Goal: Task Accomplishment & Management: Manage account settings

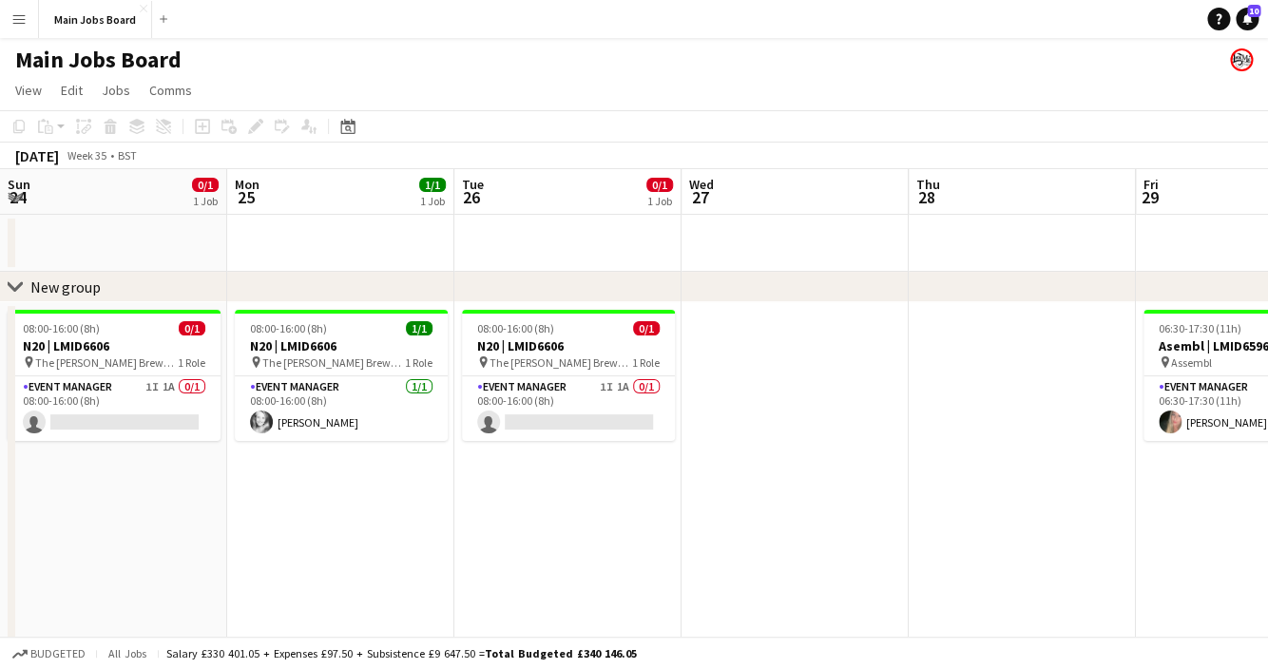
scroll to position [0, 740]
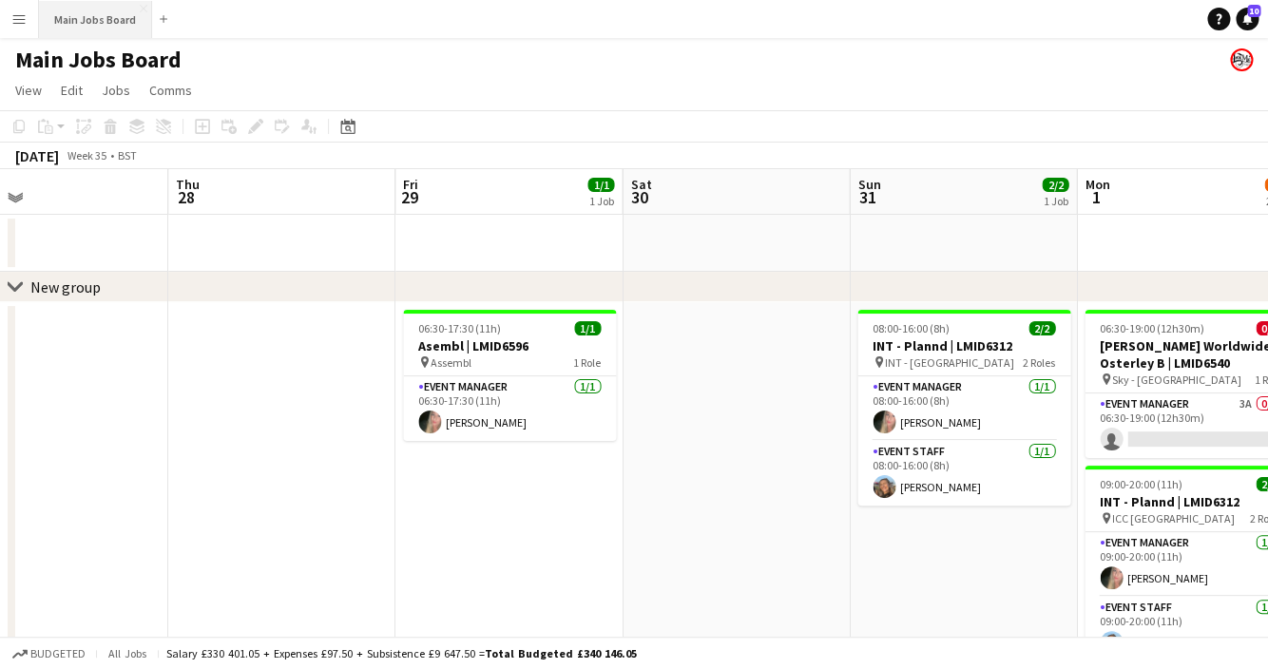
click at [128, 30] on button "Main Jobs Board Close" at bounding box center [95, 19] width 113 height 37
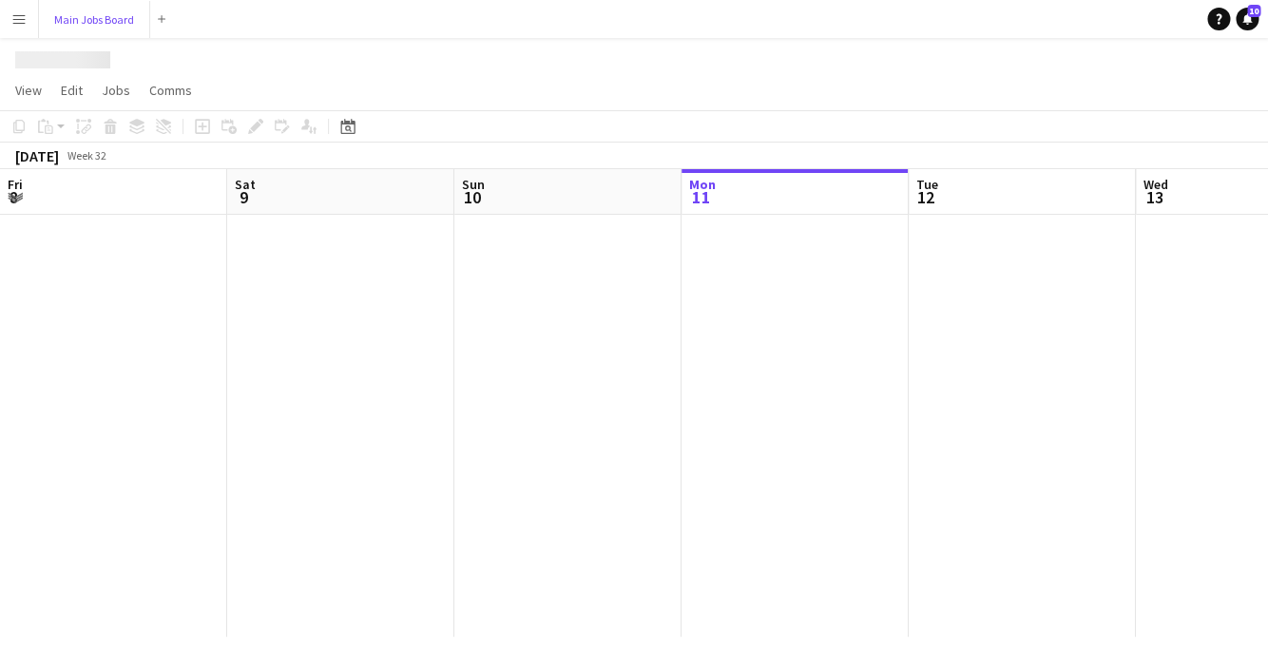
scroll to position [0, 454]
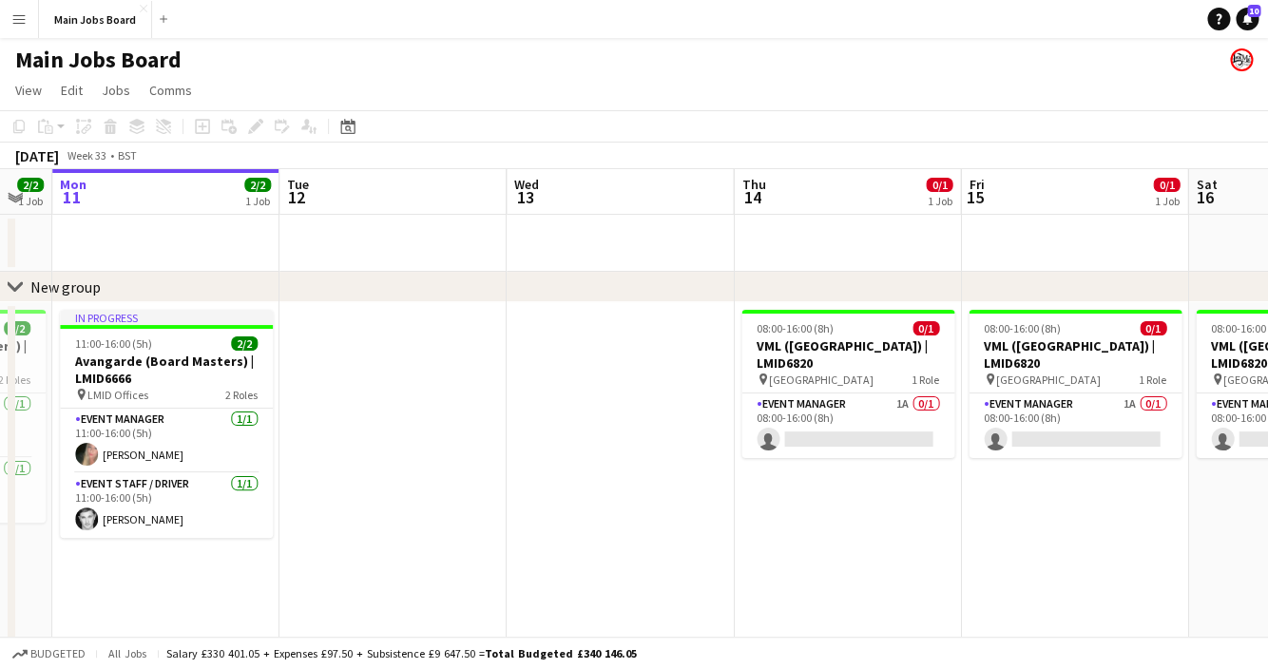
drag, startPoint x: 1064, startPoint y: 498, endPoint x: 661, endPoint y: 494, distance: 402.9
click at [661, 494] on app-calendar-viewport "Fri 8 2/2 1 Job Sat 9 4/4 2 Jobs Sun 10 2/2 1 Job Mon 11 2/2 1 Job Tue 12 Wed 1…" at bounding box center [634, 476] width 1268 height 615
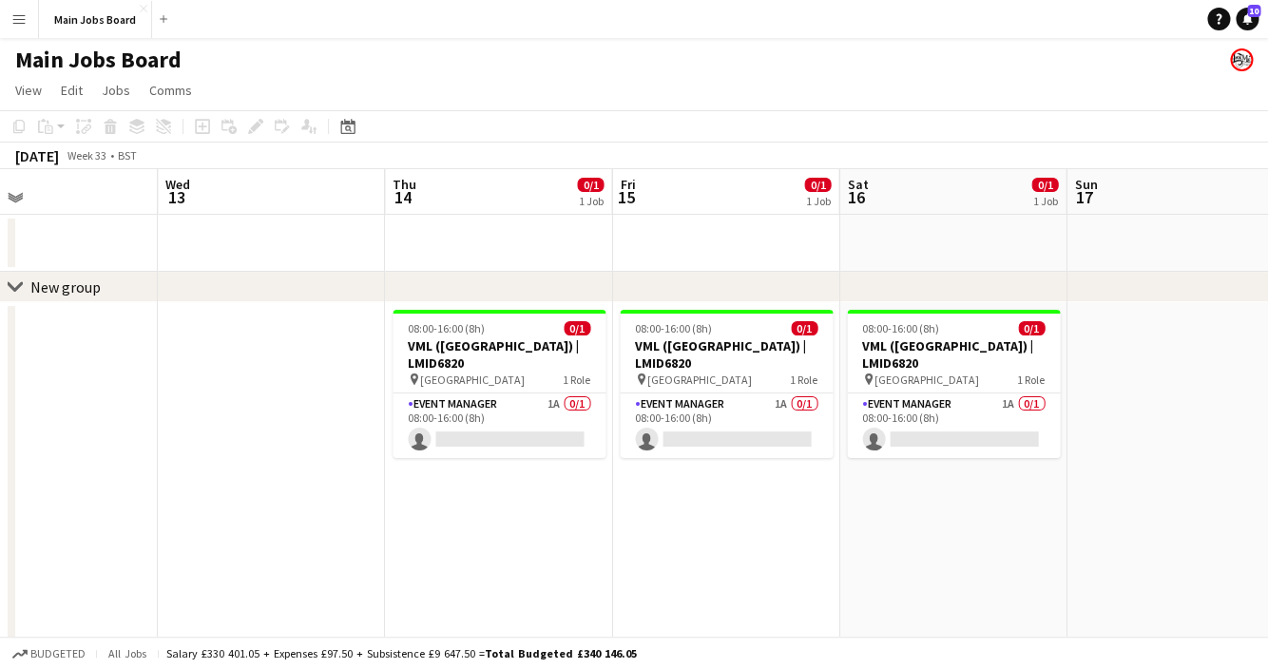
drag, startPoint x: 1128, startPoint y: 482, endPoint x: 238, endPoint y: 482, distance: 890.4
click at [238, 482] on app-calendar-viewport "Sat 9 4/4 2 Jobs Sun 10 2/2 1 Job Mon 11 2/2 1 Job Tue 12 Wed 13 Thu 14 0/1 1 J…" at bounding box center [634, 476] width 1268 height 615
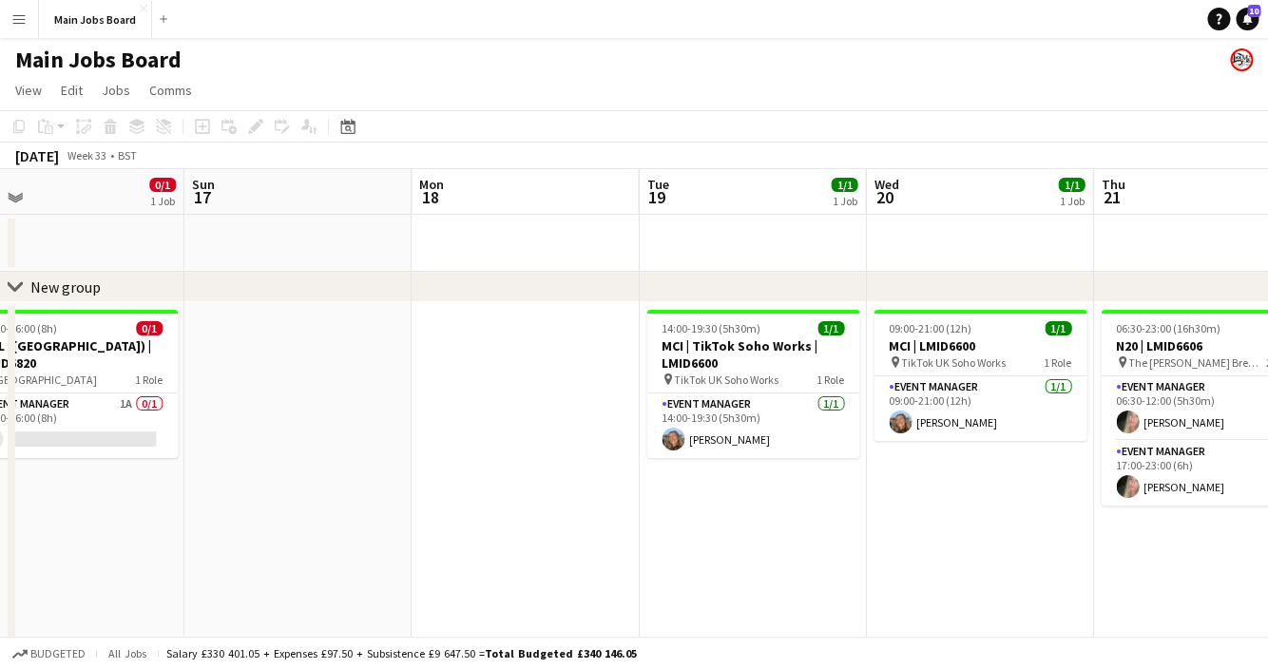
drag, startPoint x: 347, startPoint y: 494, endPoint x: 240, endPoint y: 474, distance: 108.3
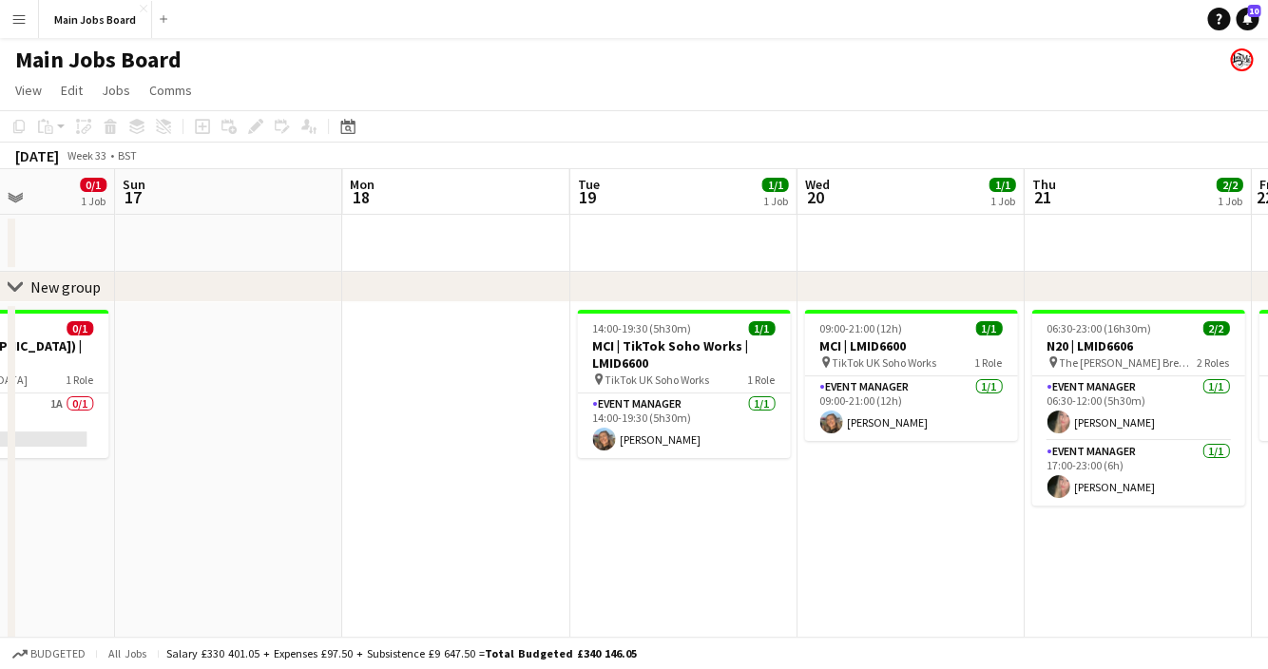
click at [240, 474] on app-calendar-viewport "Wed 13 Thu 14 0/1 1 Job Fri 15 0/1 1 Job Sat 16 0/1 1 Job Sun 17 Mon 18 Tue 19 …" at bounding box center [634, 476] width 1268 height 615
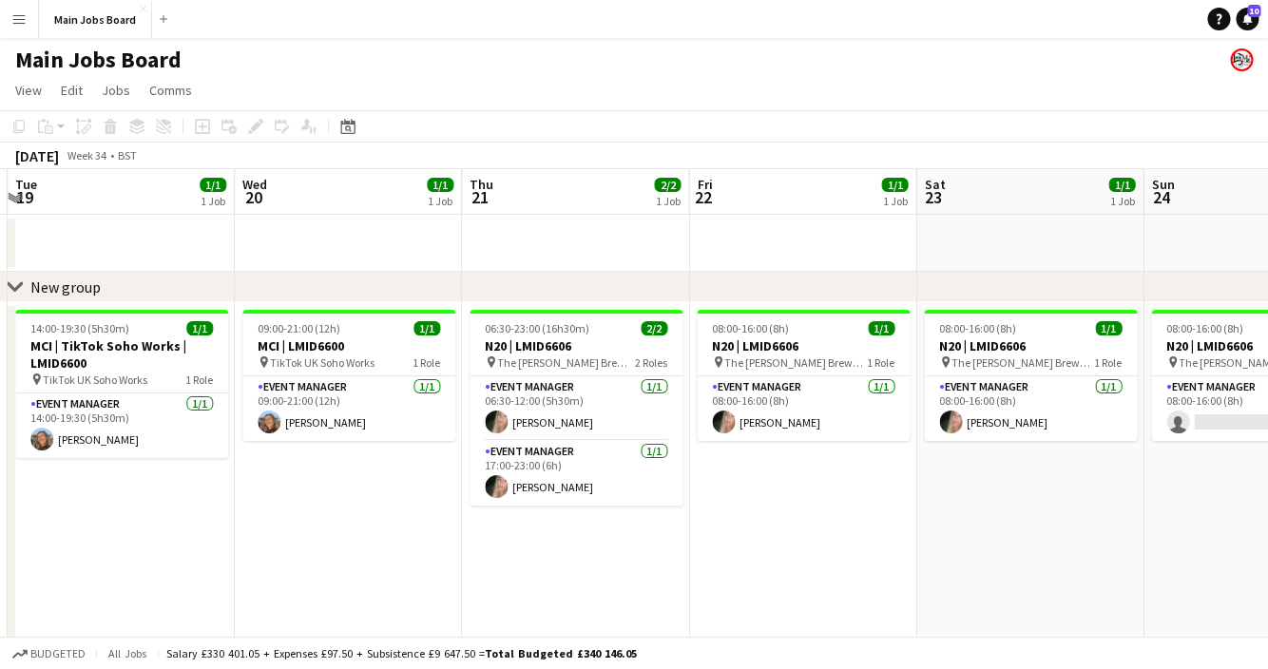
drag, startPoint x: 940, startPoint y: 495, endPoint x: 375, endPoint y: 492, distance: 564.5
click at [375, 493] on app-calendar-viewport "Sat 16 0/1 1 Job Sun 17 Mon 18 Tue 19 1/1 1 Job Wed 20 1/1 1 Job Thu 21 2/2 1 J…" at bounding box center [634, 476] width 1268 height 615
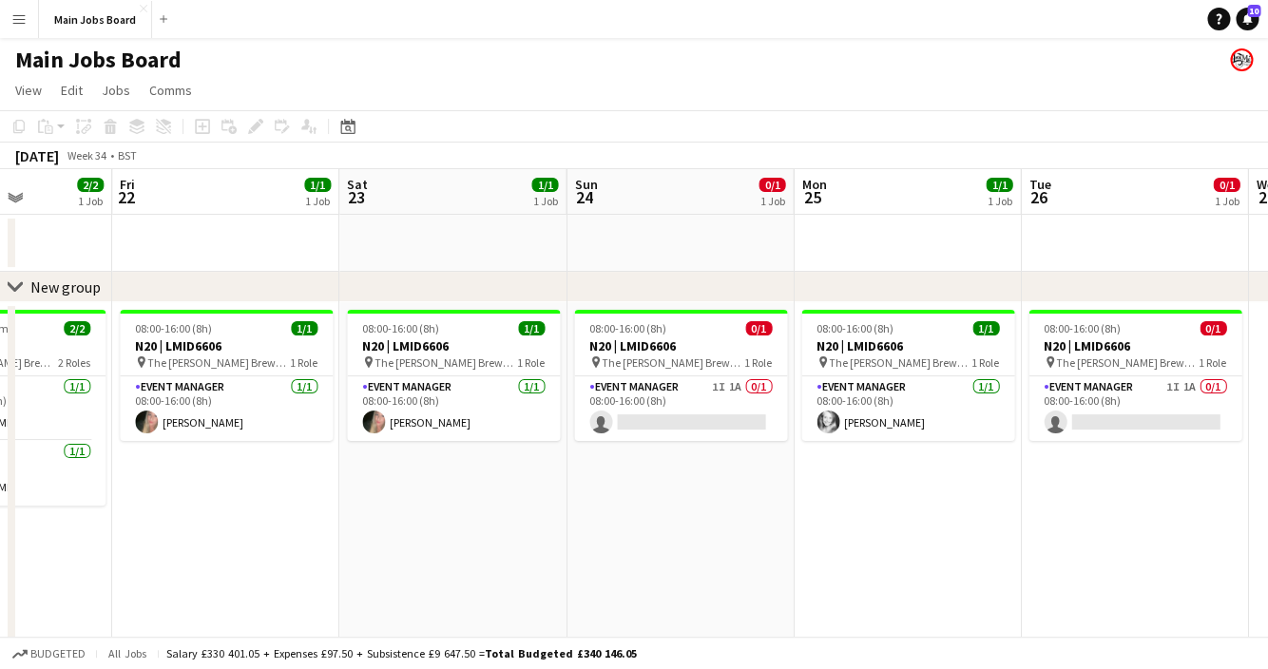
drag, startPoint x: 843, startPoint y: 508, endPoint x: 257, endPoint y: 506, distance: 586.3
click at [257, 506] on app-calendar-viewport "Mon 18 Tue 19 1/1 1 Job Wed 20 1/1 1 Job Thu 21 2/2 1 Job Fri 22 1/1 1 Job Sat …" at bounding box center [634, 476] width 1268 height 615
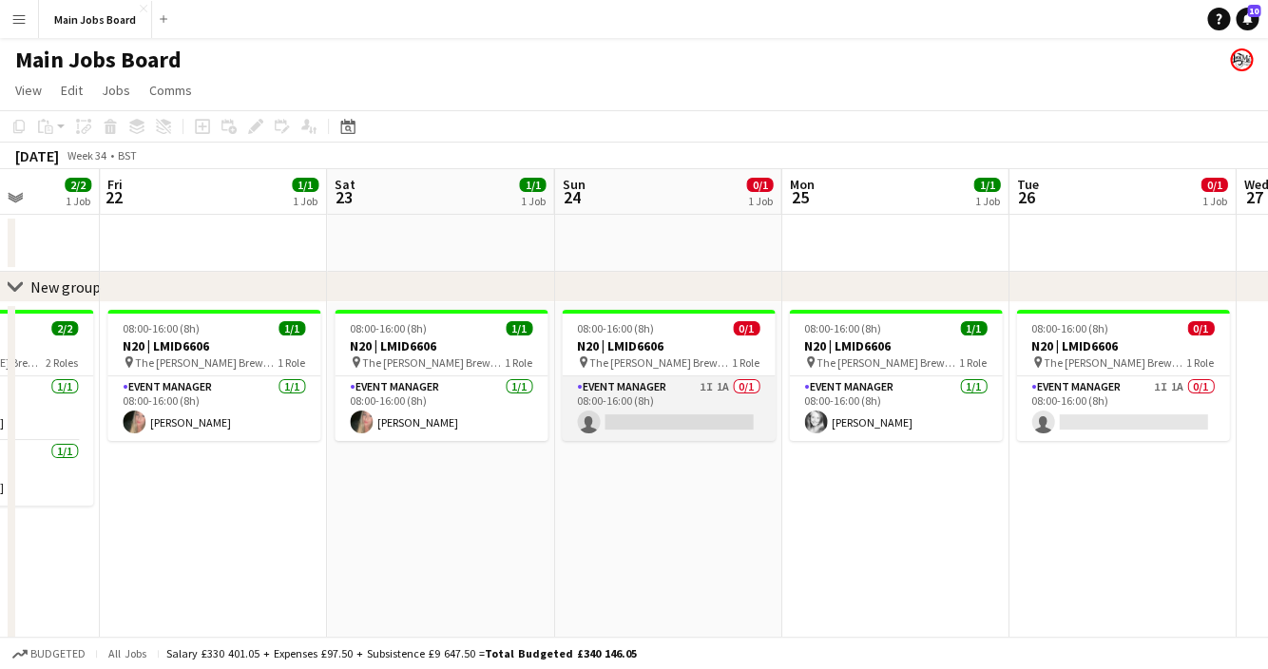
click at [717, 387] on app-card-role "Event Manager 1I 1A 0/1 08:00-16:00 (8h) single-neutral-actions" at bounding box center [668, 408] width 213 height 65
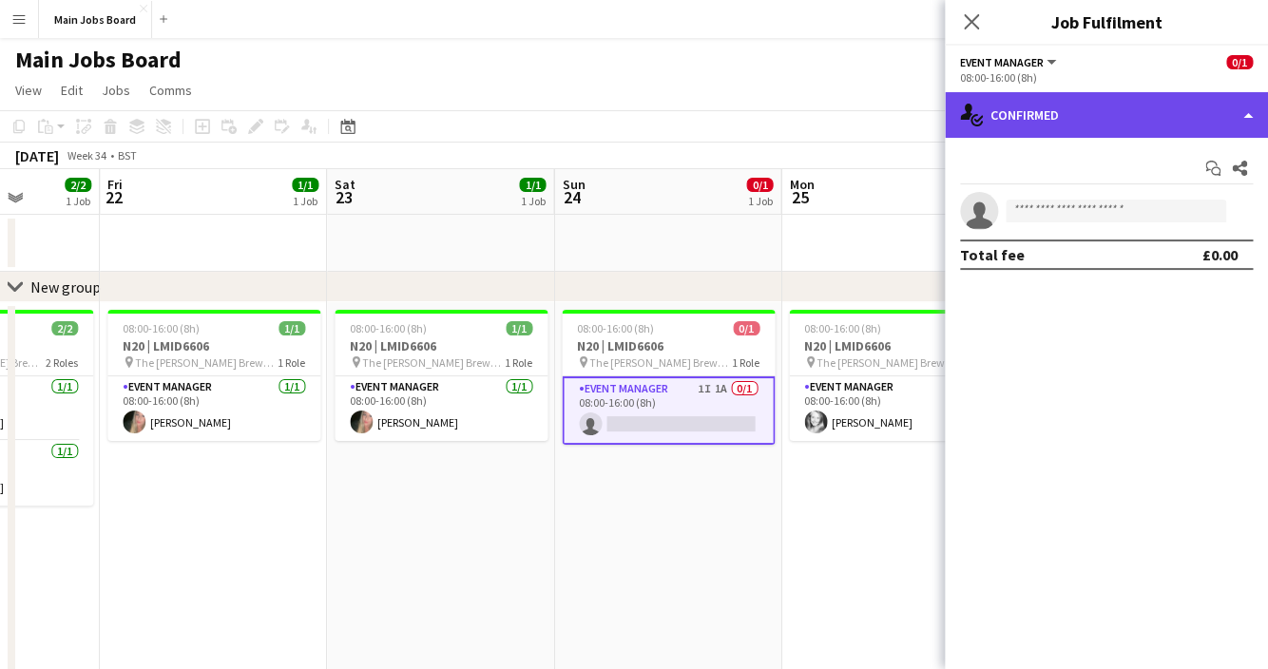
click at [1136, 118] on div "single-neutral-actions-check-2 Confirmed" at bounding box center [1106, 115] width 323 height 46
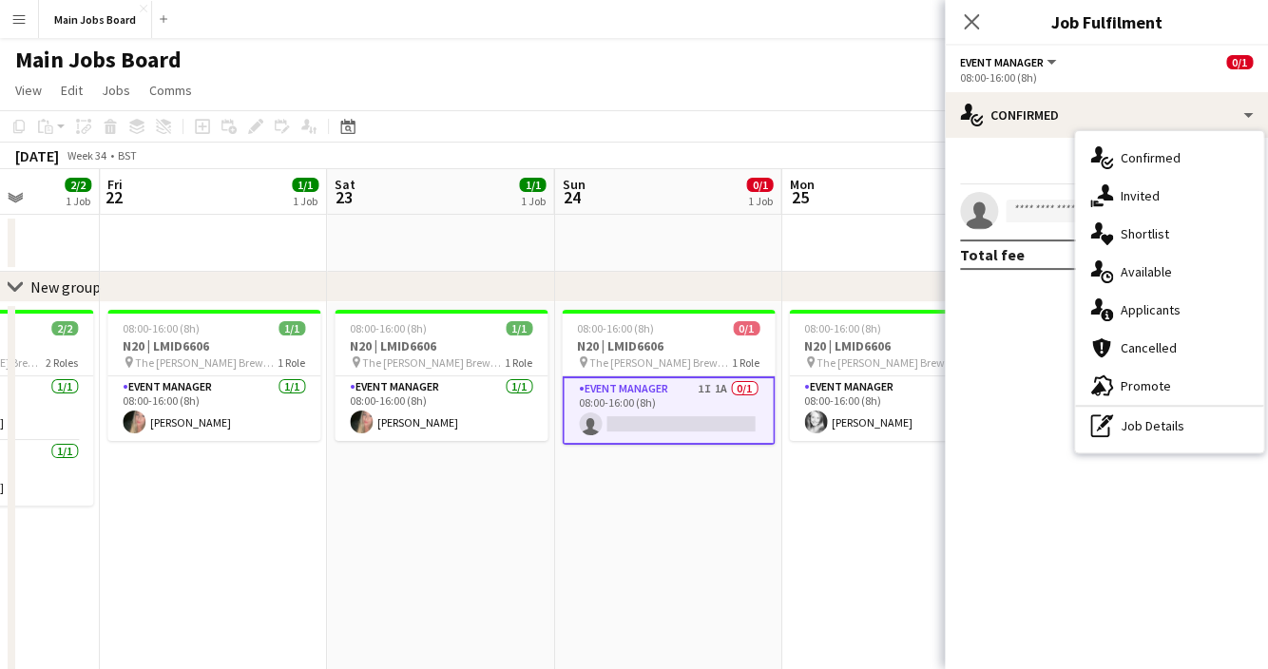
click at [1180, 305] on div "single-neutral-actions-information Applicants" at bounding box center [1169, 310] width 188 height 38
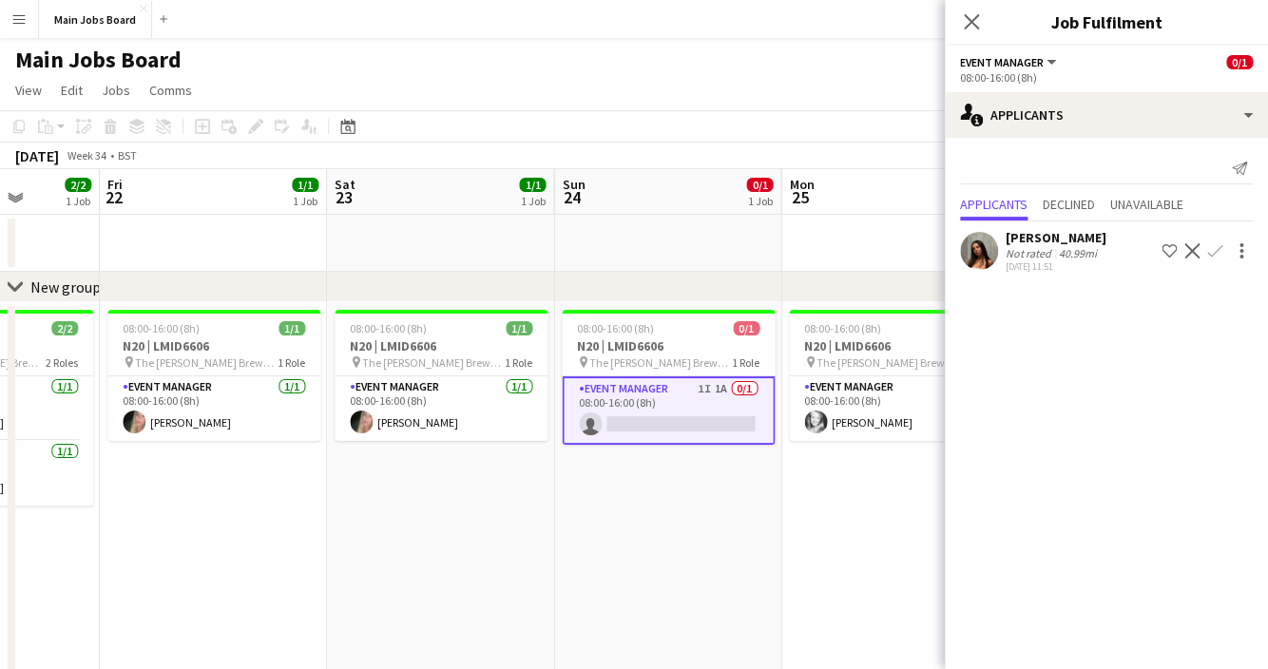
click at [1212, 255] on app-icon "Confirm" at bounding box center [1214, 250] width 15 height 15
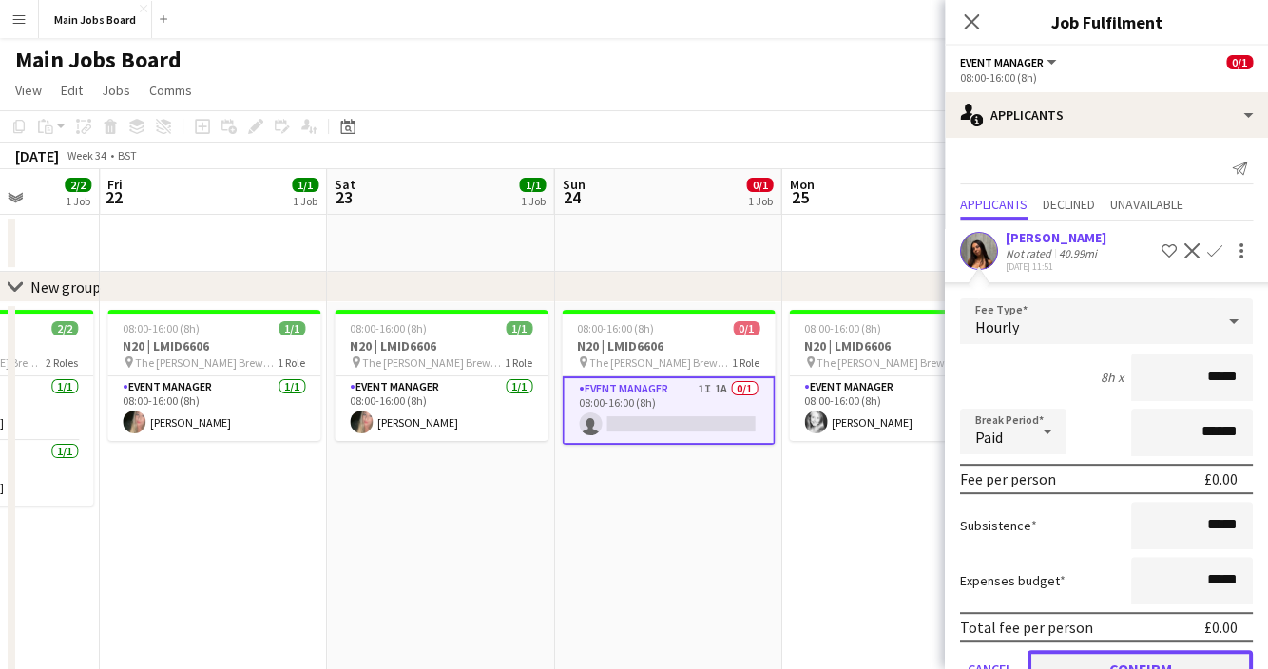
click at [1103, 666] on button "Confirm" at bounding box center [1139, 669] width 225 height 38
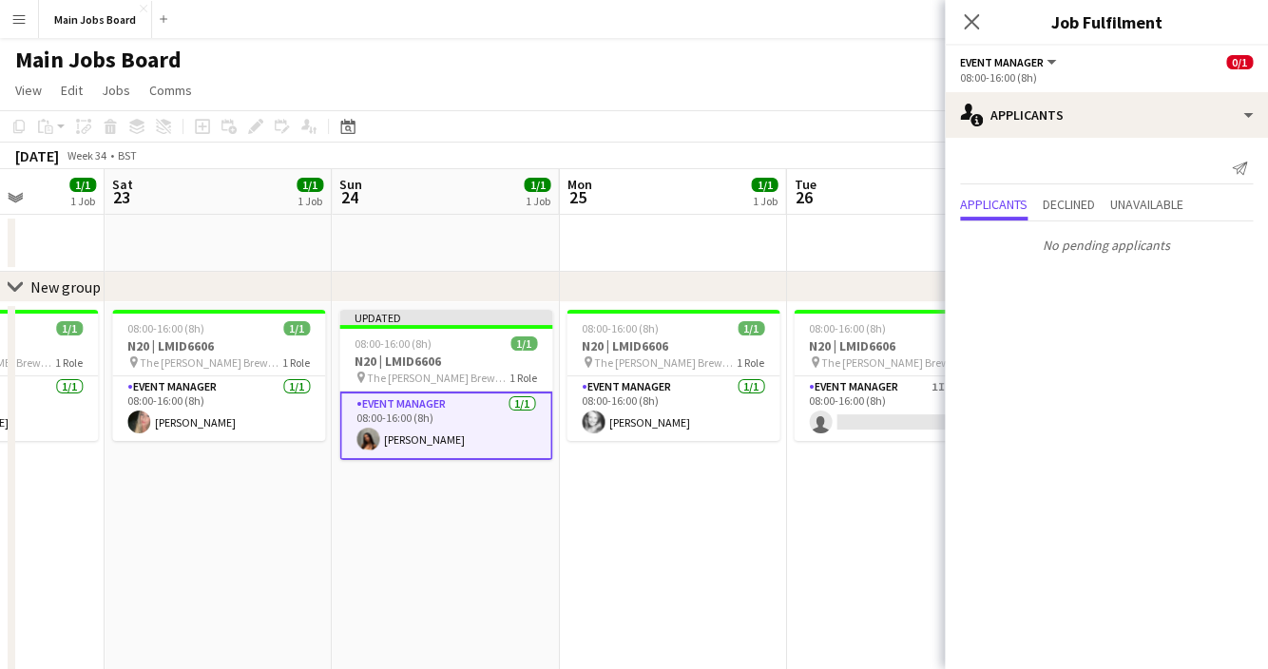
drag, startPoint x: 734, startPoint y: 557, endPoint x: 378, endPoint y: 557, distance: 355.4
click at [378, 557] on app-calendar-viewport "Tue 19 1/1 1 Job Wed 20 1/1 1 Job Thu 21 2/2 1 Job Fri 22 1/1 1 Job Sat 23 1/1 …" at bounding box center [634, 476] width 1268 height 615
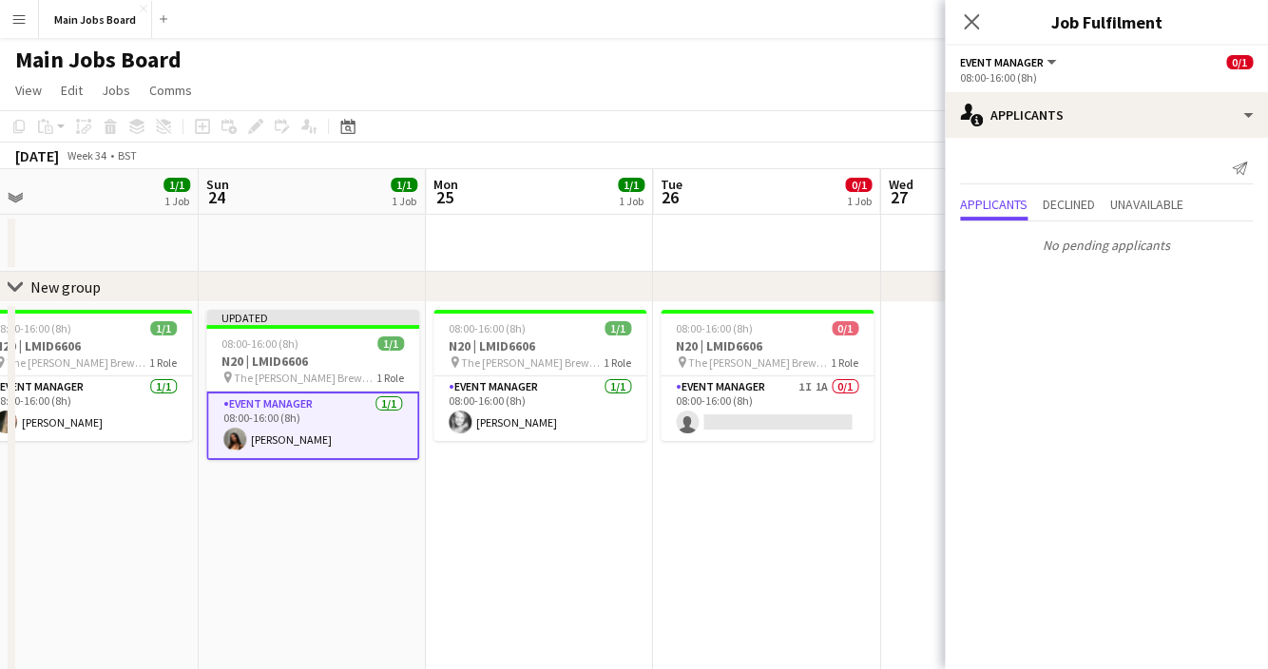
click at [974, 18] on icon at bounding box center [971, 21] width 15 height 15
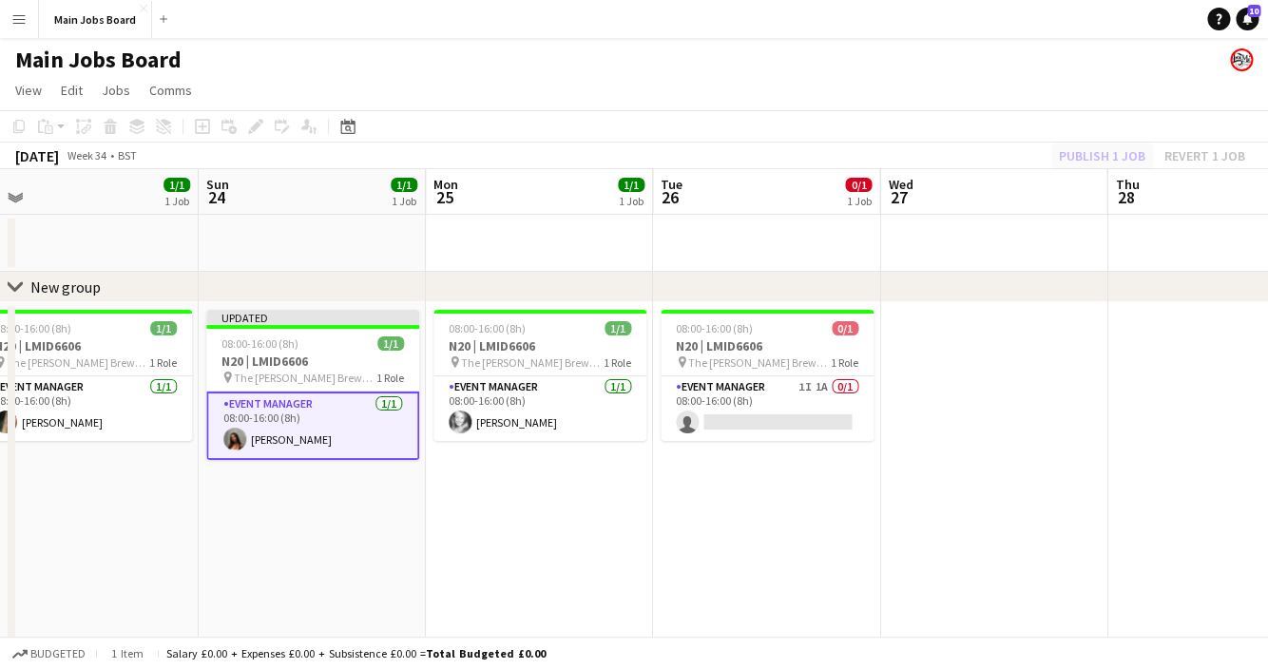
click at [1067, 151] on div "Publish 1 job Revert 1 job" at bounding box center [1152, 155] width 232 height 25
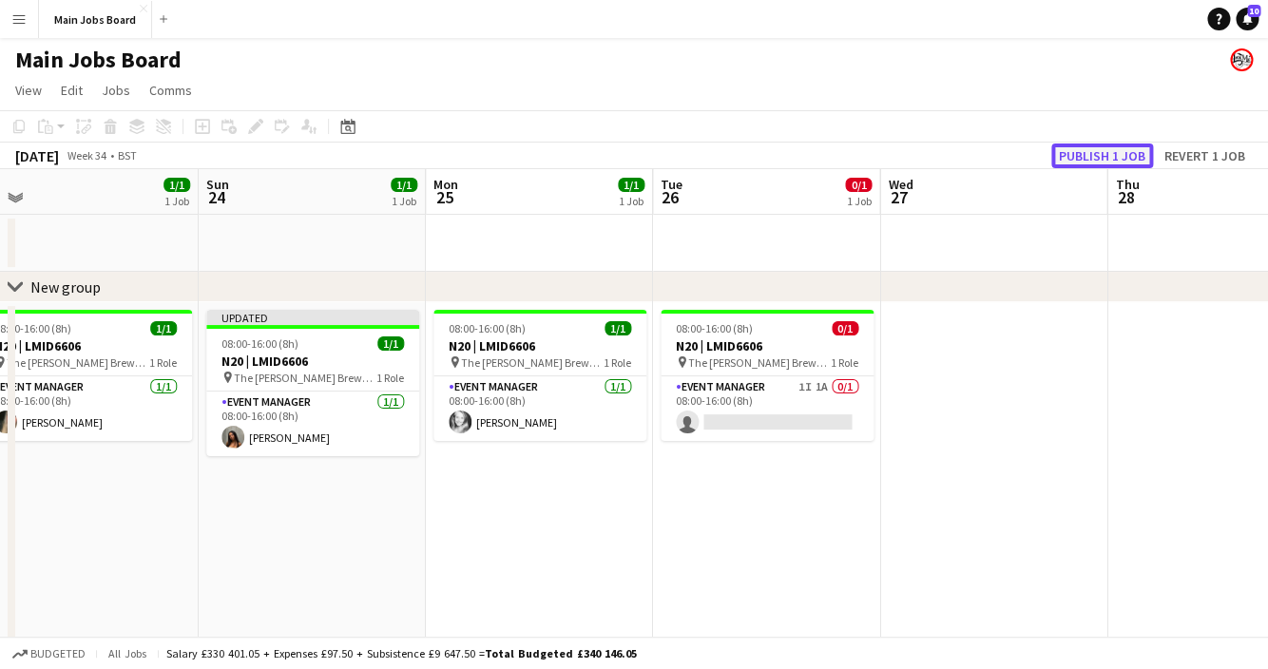
click at [1067, 151] on button "Publish 1 job" at bounding box center [1102, 155] width 102 height 25
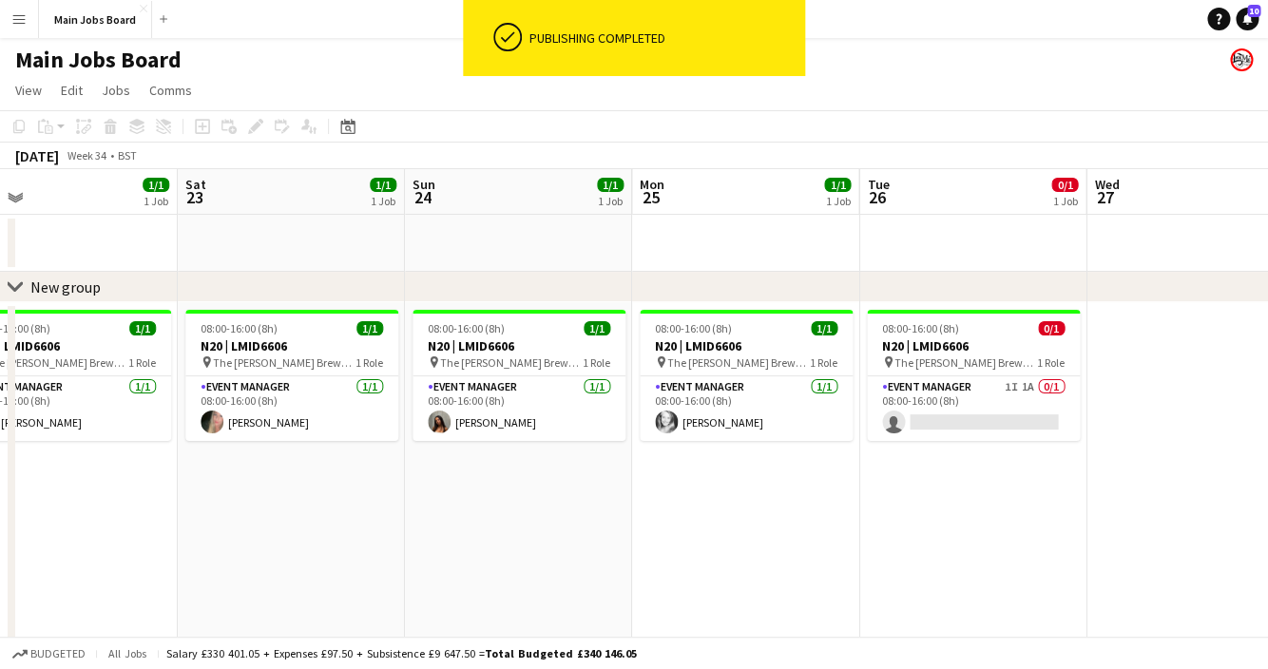
drag, startPoint x: 640, startPoint y: 514, endPoint x: 843, endPoint y: 496, distance: 204.2
click at [844, 496] on app-calendar-viewport "Wed 20 1/1 1 Job Thu 21 2/2 1 Job Fri 22 1/1 1 Job Sat 23 1/1 1 Job Sun 24 1/1 …" at bounding box center [634, 476] width 1268 height 615
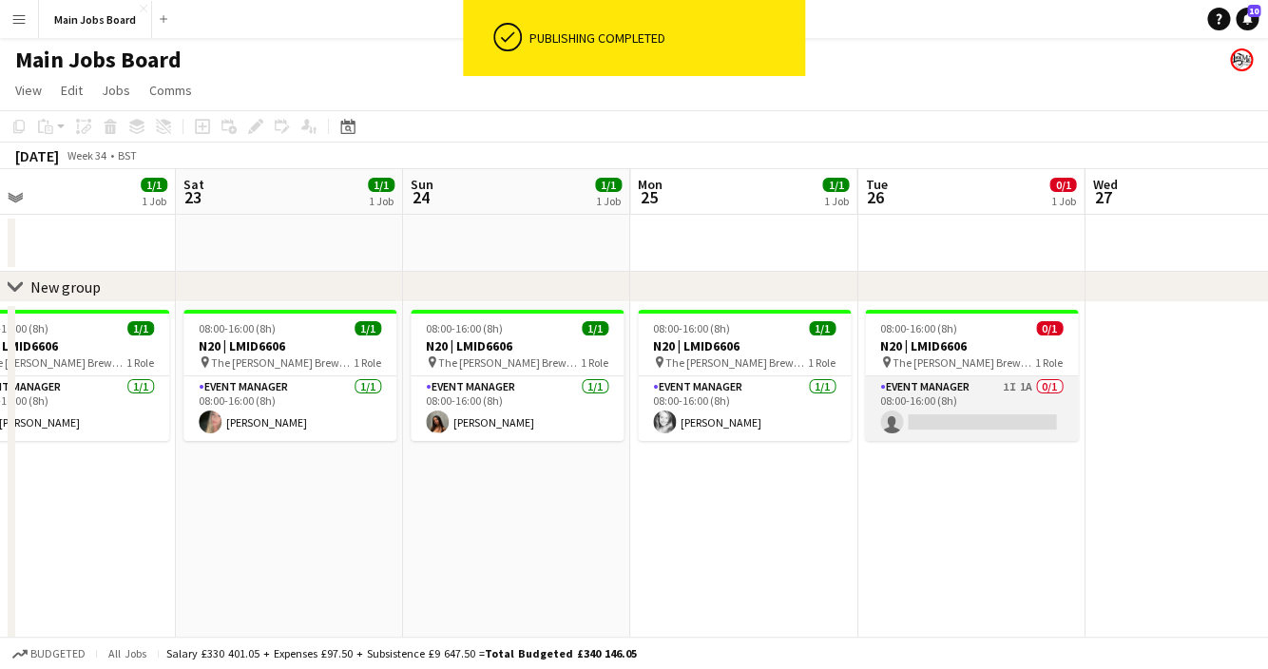
click at [1015, 385] on app-card-role "Event Manager 1I 1A 0/1 08:00-16:00 (8h) single-neutral-actions" at bounding box center [971, 408] width 213 height 65
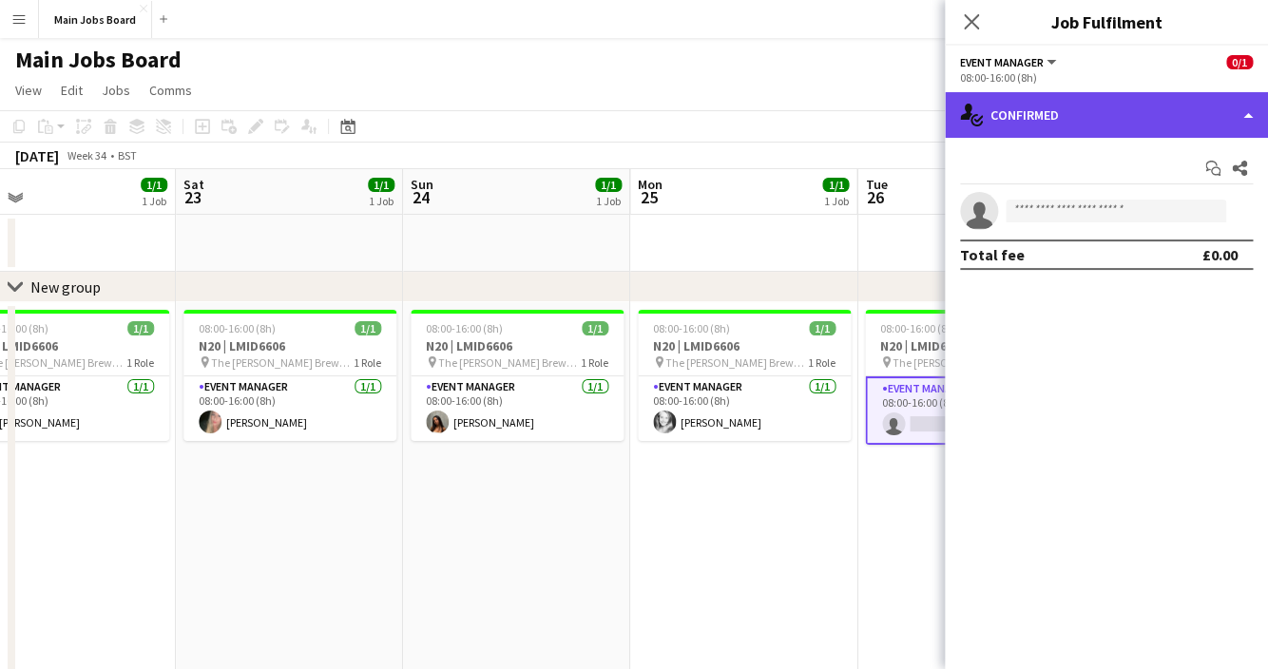
click at [1117, 124] on div "single-neutral-actions-check-2 Confirmed" at bounding box center [1106, 115] width 323 height 46
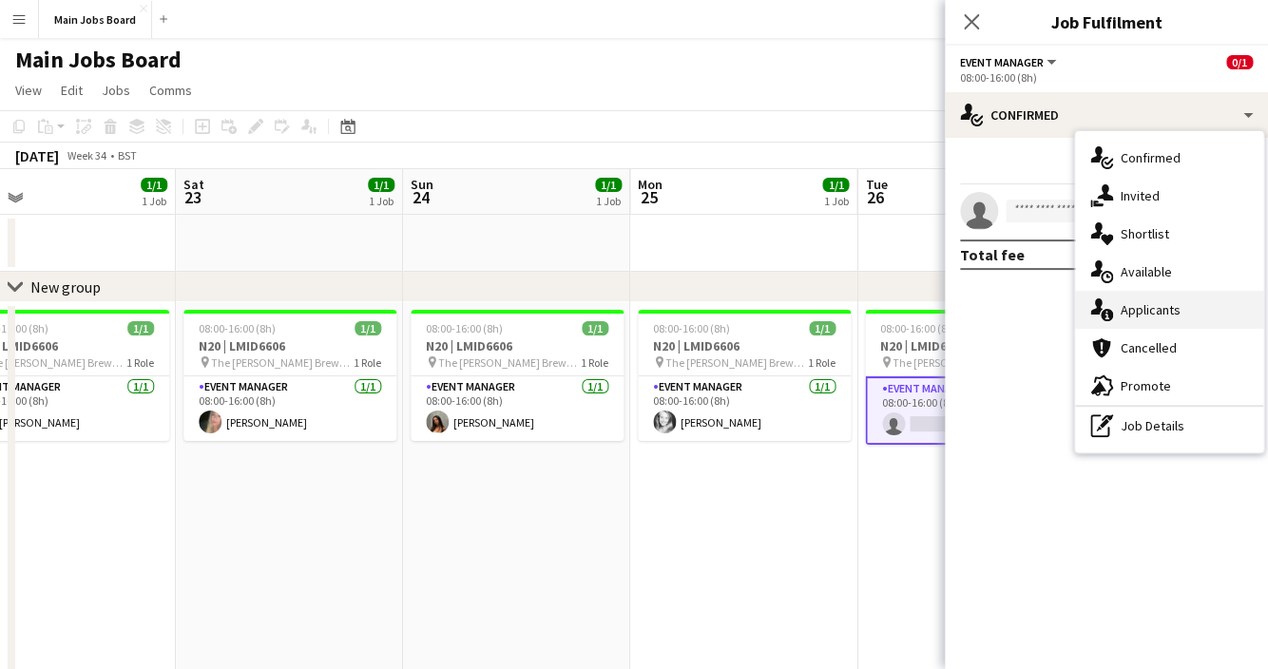
click at [1161, 324] on div "single-neutral-actions-information Applicants" at bounding box center [1169, 310] width 188 height 38
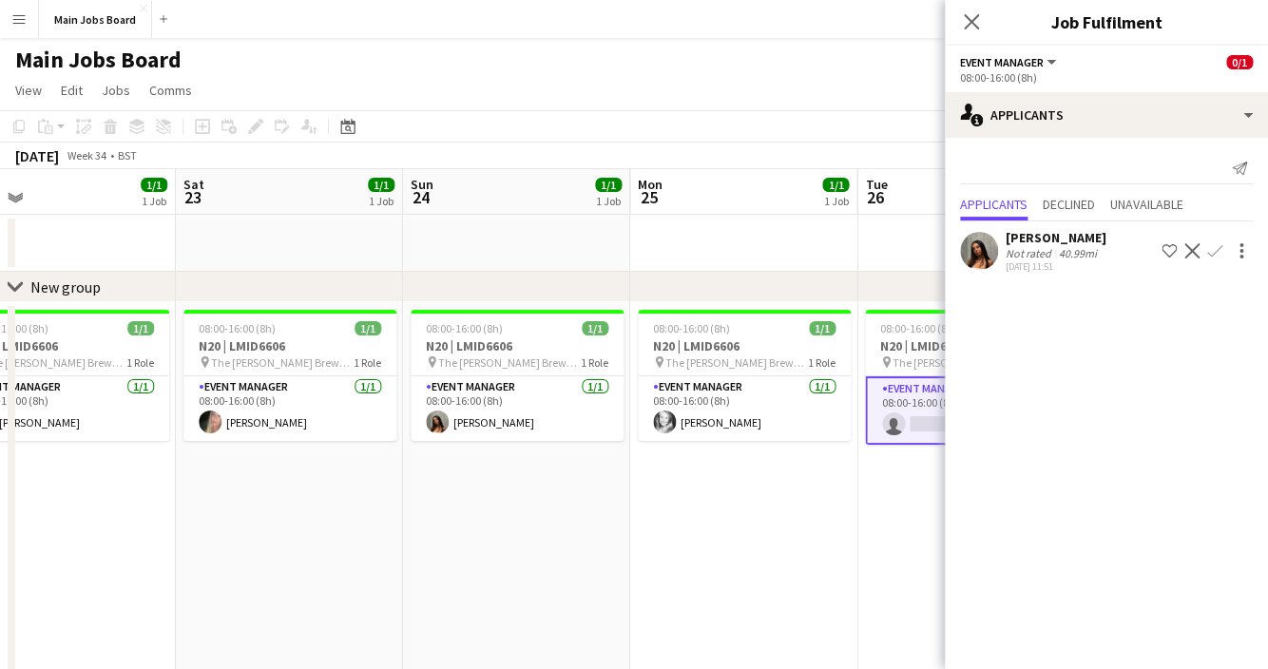
click at [1214, 257] on app-icon "Confirm" at bounding box center [1214, 250] width 15 height 15
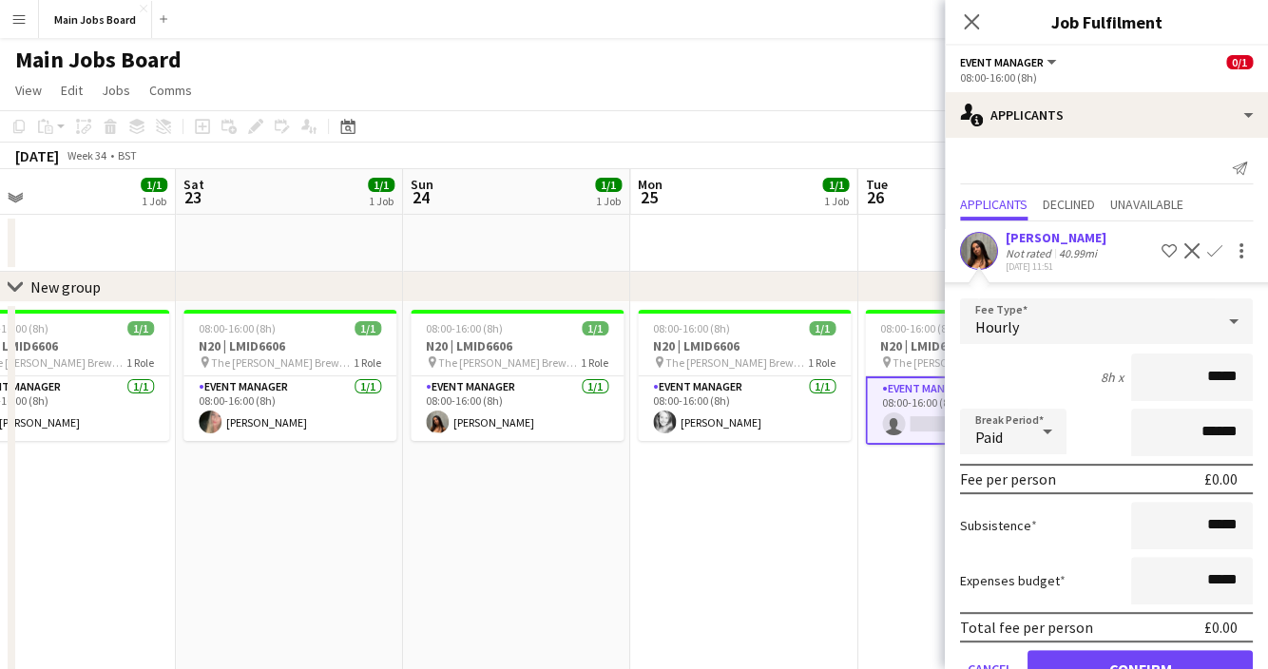
scroll to position [57, 0]
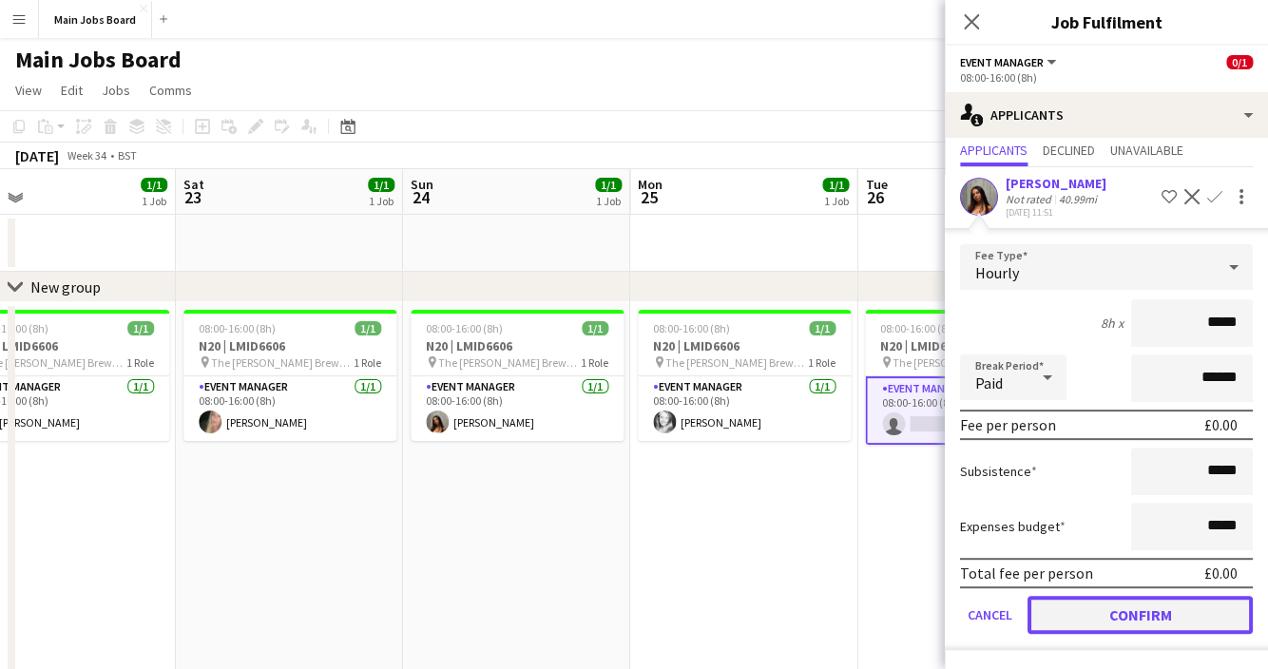
click at [1101, 623] on button "Confirm" at bounding box center [1139, 615] width 225 height 38
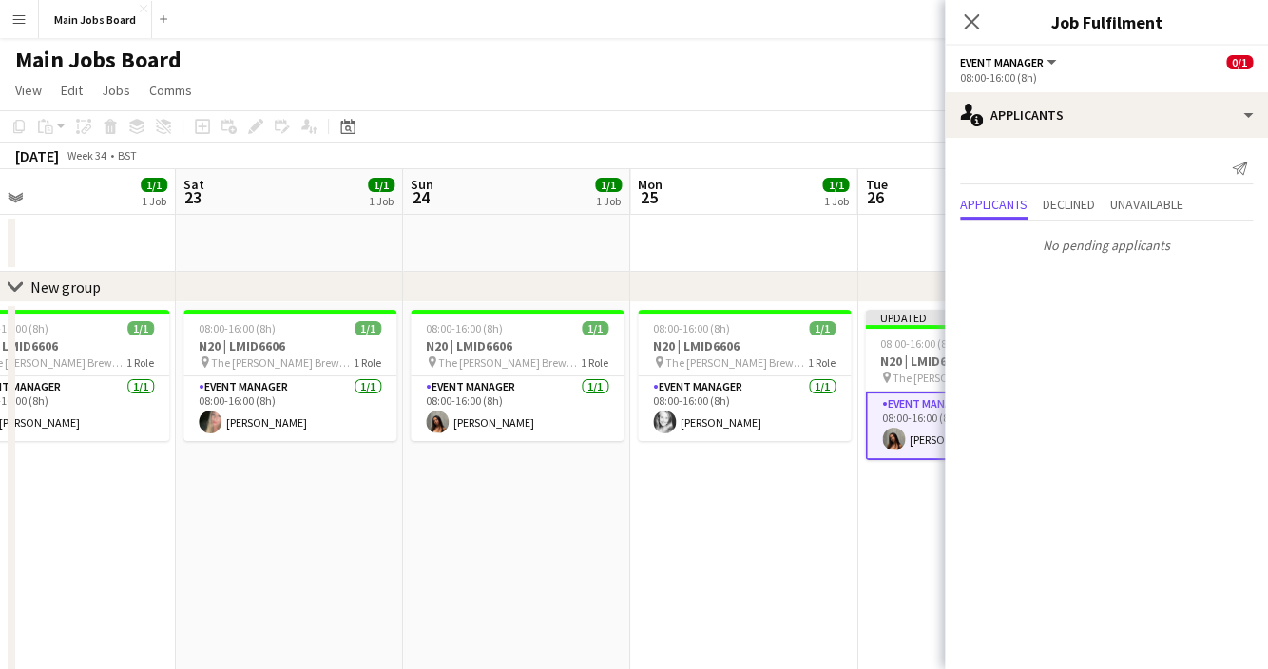
scroll to position [0, 0]
click at [964, 17] on icon "Close pop-in" at bounding box center [971, 21] width 18 height 18
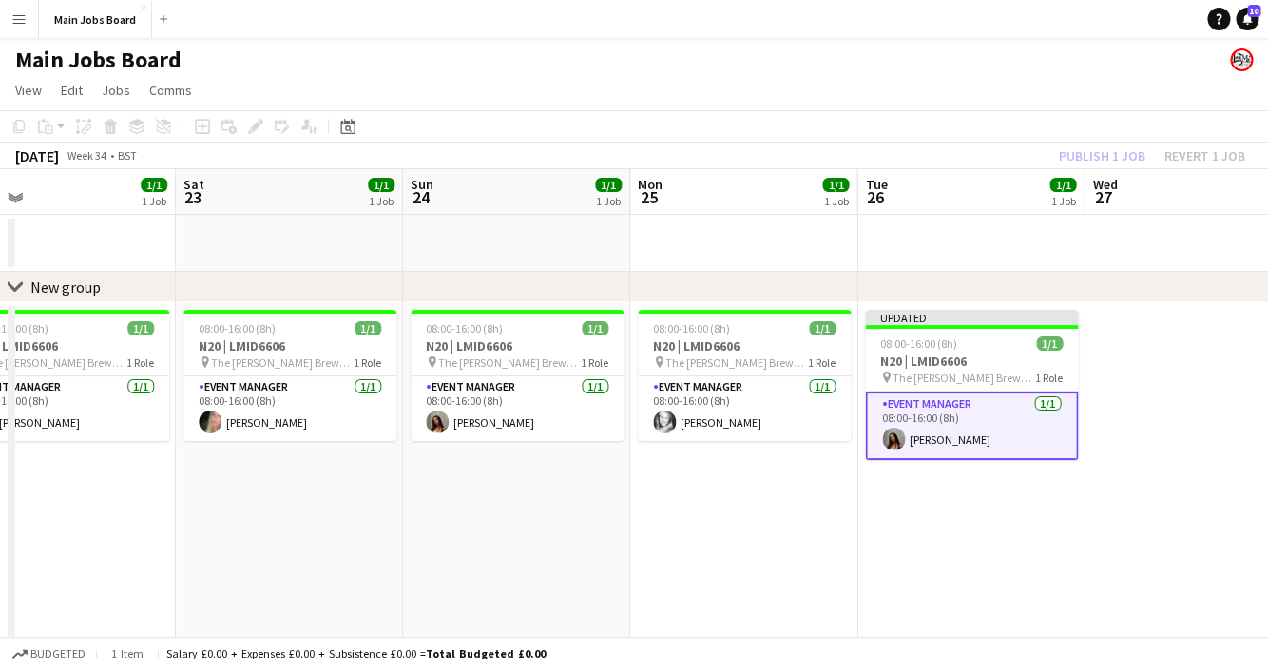
click at [1102, 174] on app-board-header-date "Wed 27" at bounding box center [1197, 192] width 227 height 46
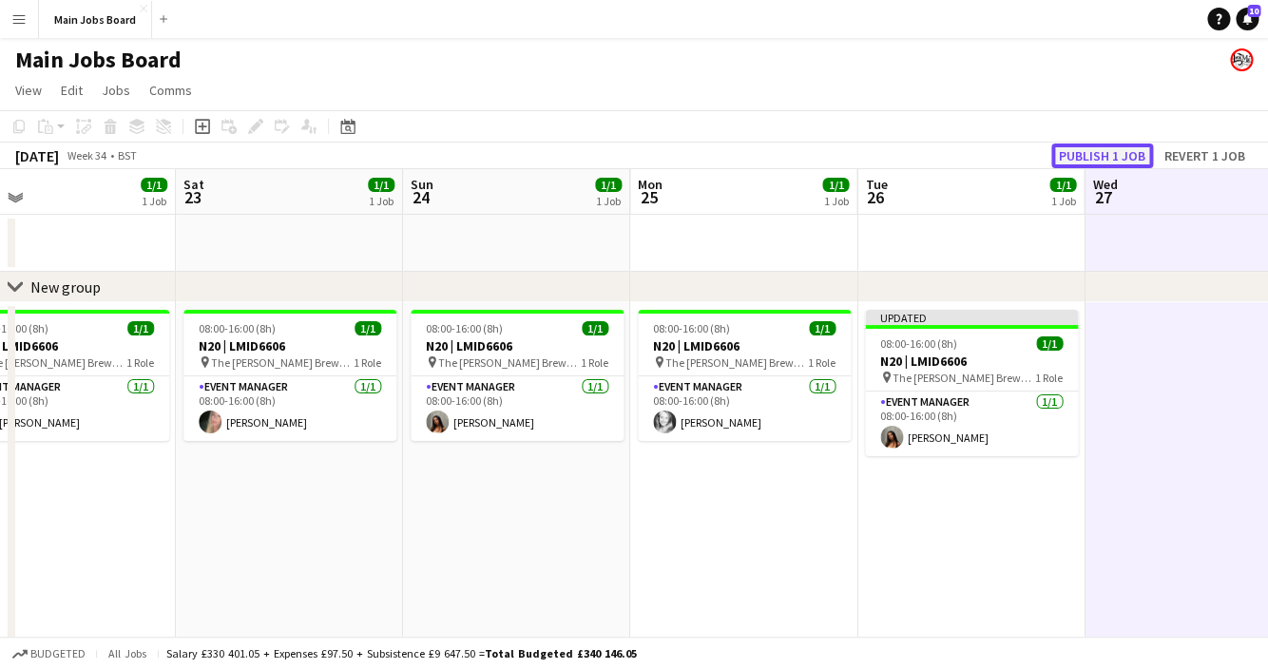
click at [1102, 152] on button "Publish 1 job" at bounding box center [1102, 155] width 102 height 25
